Goal: Navigation & Orientation: Understand site structure

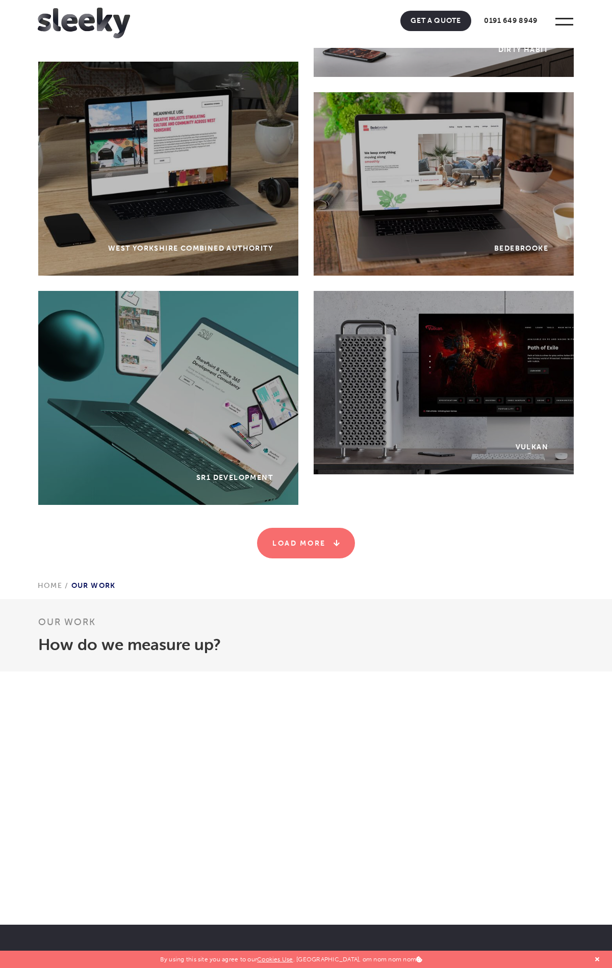
scroll to position [4285, 0]
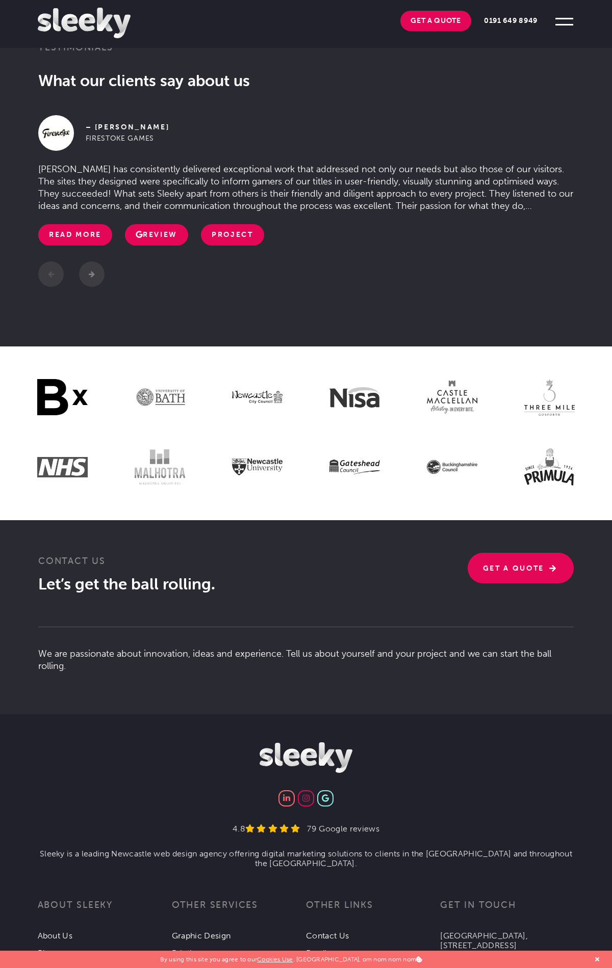
scroll to position [1661, 0]
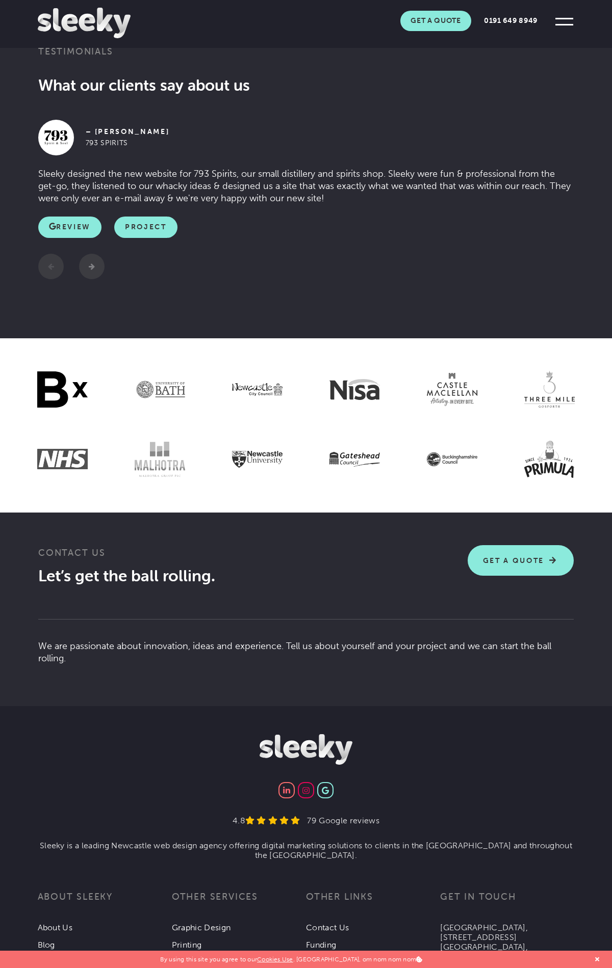
scroll to position [1526, 0]
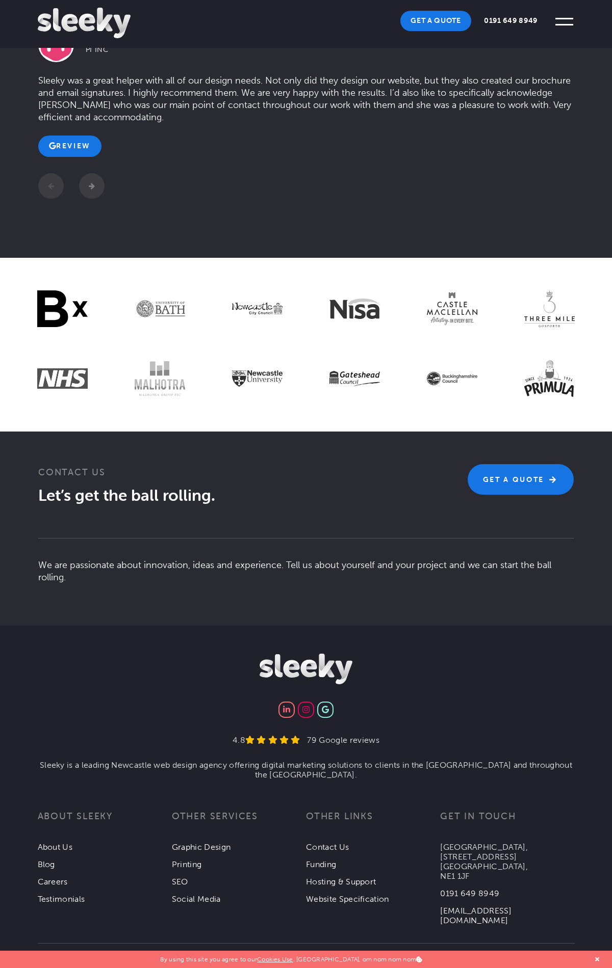
scroll to position [1307, 0]
